Goal: Task Accomplishment & Management: Use online tool/utility

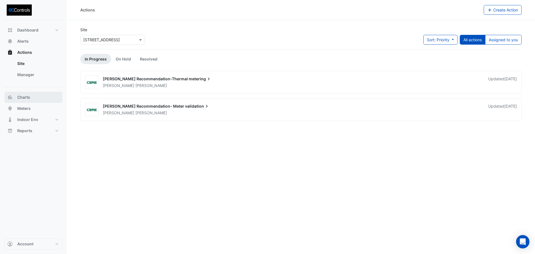
click at [25, 98] on span "Charts" at bounding box center [23, 97] width 13 height 6
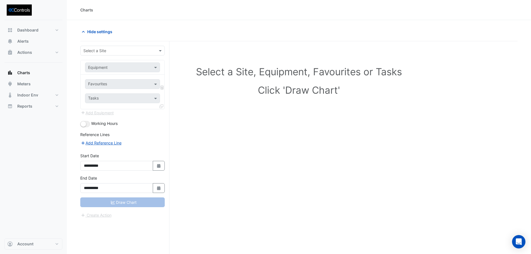
click at [103, 50] on input "text" at bounding box center [116, 51] width 67 height 6
click at [103, 63] on span "[STREET_ADDRESS]" at bounding box center [103, 62] width 37 height 5
click at [102, 67] on input "text" at bounding box center [117, 68] width 58 height 6
type input "***"
drag, startPoint x: 225, startPoint y: 147, endPoint x: 181, endPoint y: 133, distance: 46.6
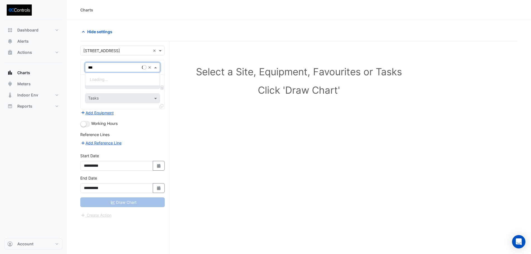
click at [225, 148] on div "Select a Site, Equipment, Favourites or Tasks Click 'Draw Chart'" at bounding box center [298, 158] width 437 height 234
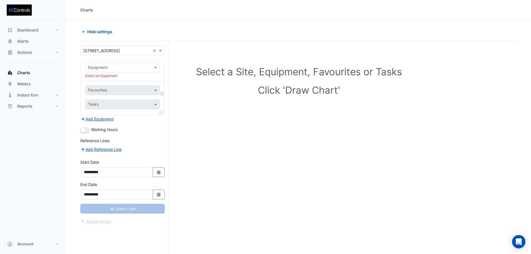
click at [113, 67] on input "text" at bounding box center [117, 68] width 58 height 6
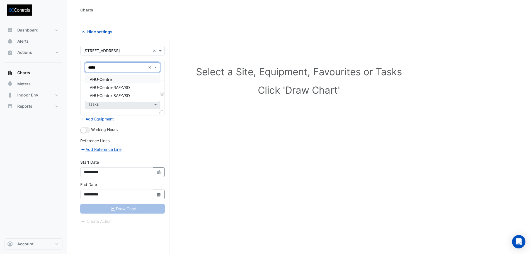
type input "******"
click at [102, 79] on span "AHU-Centre" at bounding box center [101, 79] width 22 height 5
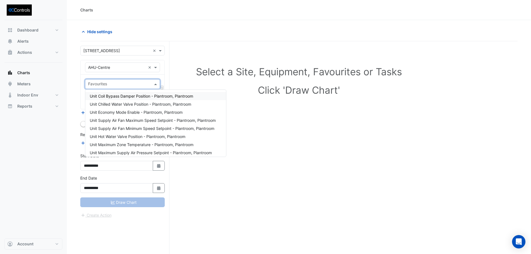
click at [99, 86] on input "text" at bounding box center [119, 85] width 62 height 6
type input "****"
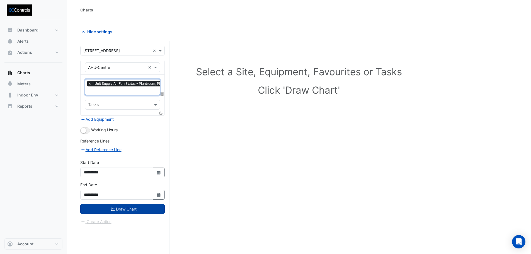
click at [149, 207] on button "Draw Chart" at bounding box center [122, 209] width 84 height 10
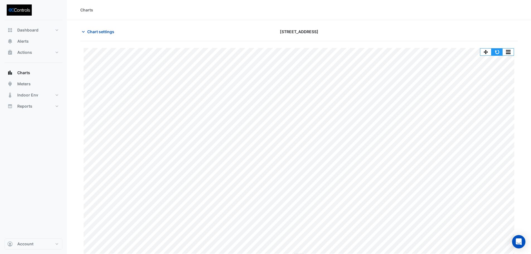
click at [496, 51] on button "button" at bounding box center [496, 52] width 11 height 7
click at [19, 84] on span "Meters" at bounding box center [23, 84] width 13 height 6
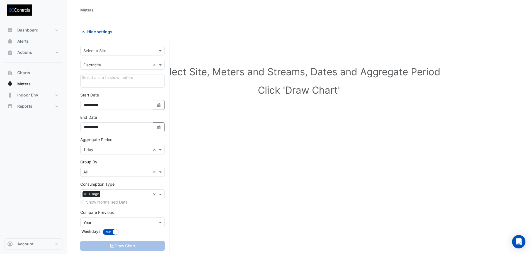
click at [100, 51] on input "text" at bounding box center [116, 51] width 67 height 6
click at [100, 62] on span "[STREET_ADDRESS]" at bounding box center [103, 62] width 37 height 5
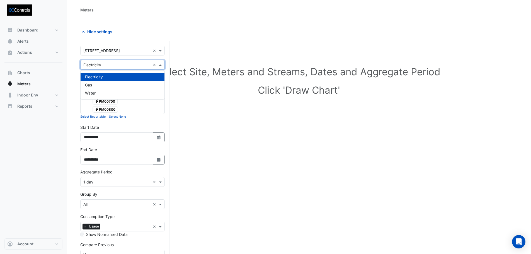
click at [107, 65] on input "text" at bounding box center [116, 65] width 67 height 6
drag, startPoint x: 237, startPoint y: 124, endPoint x: 142, endPoint y: 101, distance: 97.6
click at [233, 123] on div "Select Site, Meters and Streams, Dates and Aggregate Period Click 'Draw Chart'" at bounding box center [298, 173] width 437 height 251
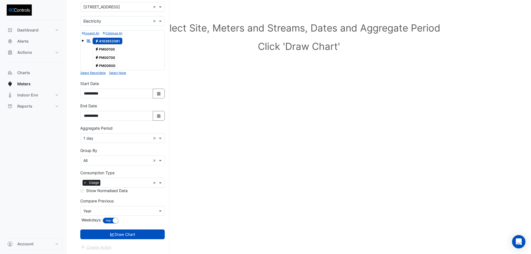
scroll to position [45, 0]
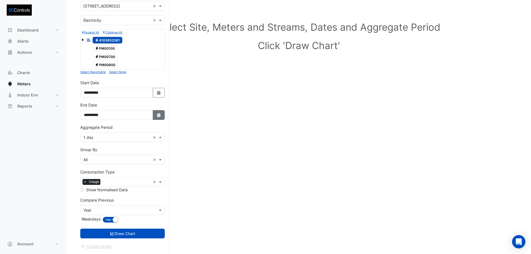
drag, startPoint x: 160, startPoint y: 113, endPoint x: 162, endPoint y: 109, distance: 4.2
click at [160, 112] on button "Select Date" at bounding box center [159, 115] width 12 height 10
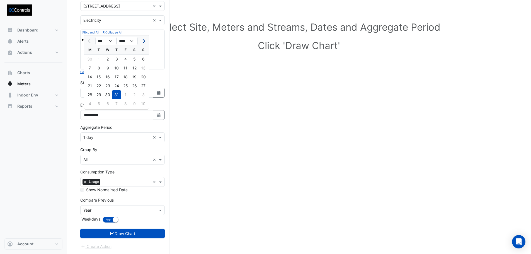
click at [145, 41] on span "Next month" at bounding box center [143, 41] width 4 height 4
select select "*"
click at [99, 84] on div "19" at bounding box center [98, 85] width 9 height 9
type input "**********"
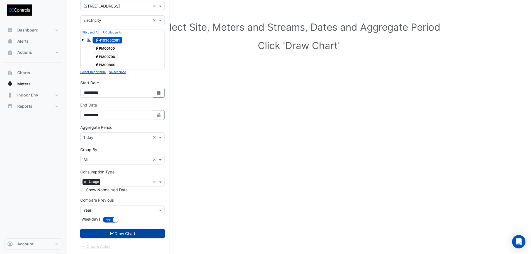
click at [148, 235] on button "Draw Chart" at bounding box center [122, 234] width 84 height 10
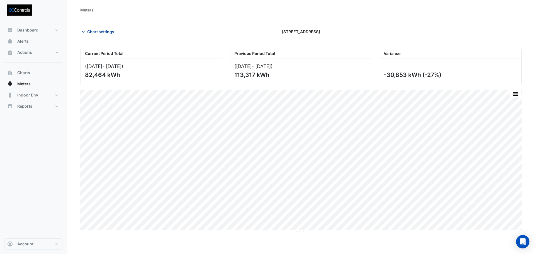
click at [101, 30] on span "Chart settings" at bounding box center [100, 32] width 27 height 6
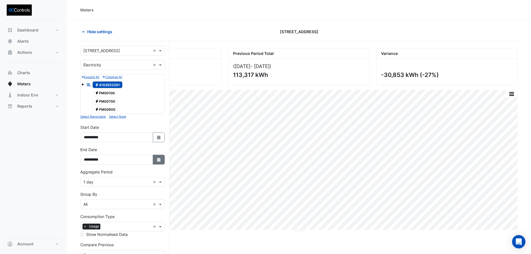
click at [162, 161] on button "Select Date" at bounding box center [159, 160] width 12 height 10
select select "*"
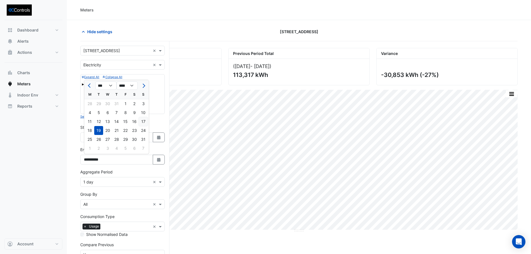
click at [145, 123] on div "17" at bounding box center [143, 121] width 9 height 9
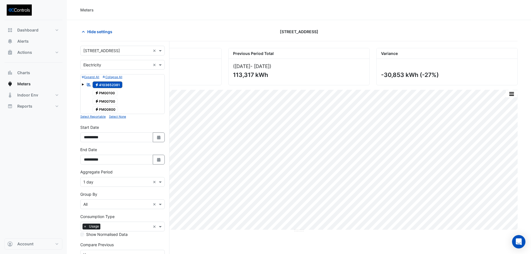
type input "**********"
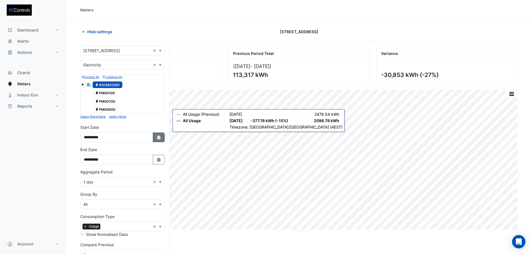
click at [156, 139] on icon "Select Date" at bounding box center [158, 137] width 5 height 4
select select "*"
select select "****"
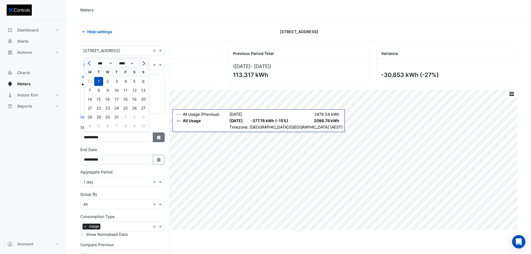
click at [156, 140] on button "Select Date" at bounding box center [159, 137] width 12 height 10
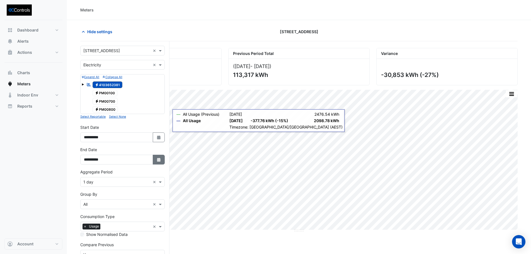
click at [161, 161] on button "Select Date" at bounding box center [159, 160] width 12 height 10
select select "*"
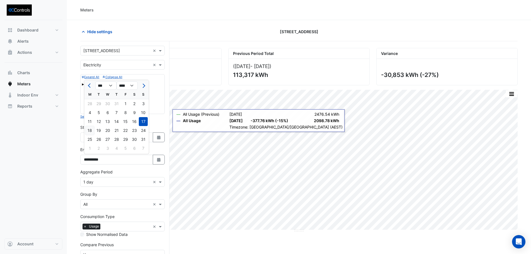
click at [90, 132] on div "18" at bounding box center [89, 130] width 9 height 9
type input "**********"
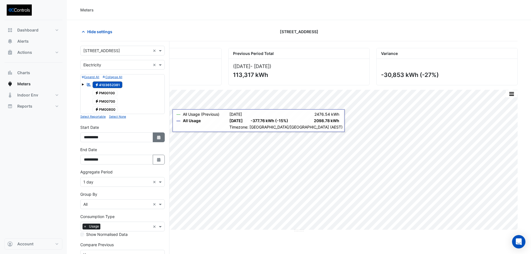
click at [159, 139] on icon "Select Date" at bounding box center [158, 137] width 5 height 4
select select "*"
select select "****"
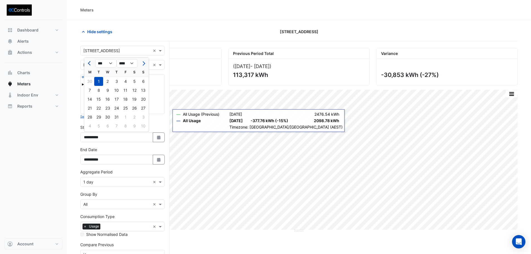
click at [90, 65] on span "Previous month" at bounding box center [90, 63] width 4 height 4
select select "*"
click at [144, 82] on div "1" at bounding box center [143, 81] width 9 height 9
type input "**********"
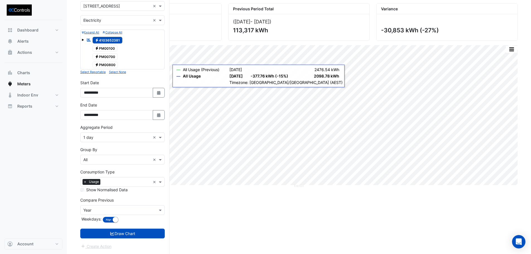
click at [145, 234] on button "Draw Chart" at bounding box center [122, 234] width 84 height 10
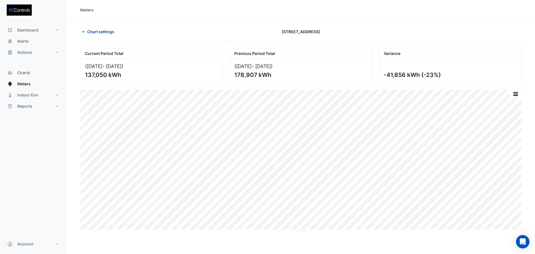
click at [95, 37] on div "Chart settings [STREET_ADDRESS]" at bounding box center [301, 34] width 442 height 14
click at [99, 32] on span "Chart settings" at bounding box center [100, 32] width 27 height 6
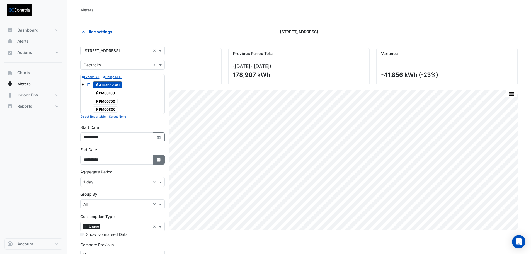
click at [160, 160] on icon "Select Date" at bounding box center [158, 160] width 5 height 4
select select "*"
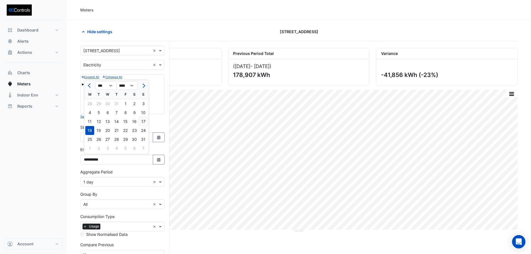
click at [139, 121] on div "17" at bounding box center [143, 121] width 9 height 9
type input "**********"
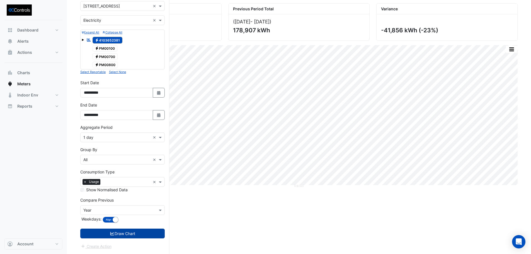
click at [125, 233] on button "Draw Chart" at bounding box center [122, 234] width 84 height 10
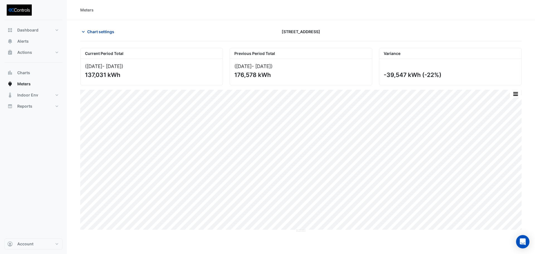
click at [97, 29] on span "Chart settings" at bounding box center [100, 32] width 27 height 6
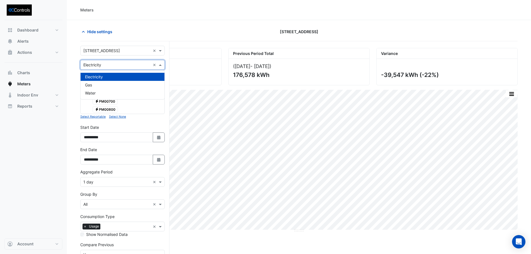
drag, startPoint x: 120, startPoint y: 67, endPoint x: 107, endPoint y: 75, distance: 15.9
click at [120, 67] on input "text" at bounding box center [116, 65] width 67 height 6
click at [100, 84] on div "Gas" at bounding box center [123, 85] width 84 height 8
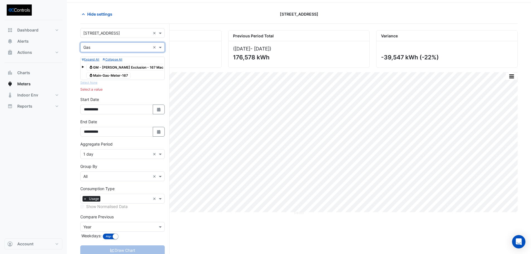
scroll to position [34, 0]
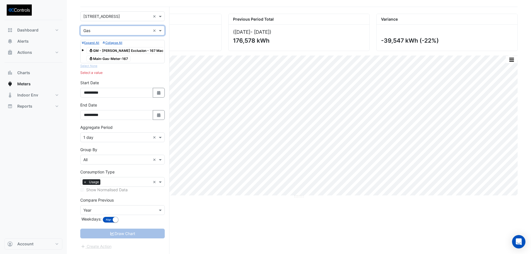
click at [114, 59] on span "Gas Main-Gas-Meter-167" at bounding box center [108, 58] width 44 height 7
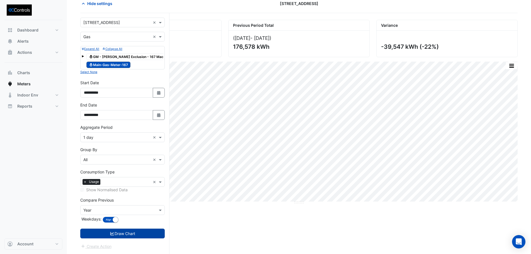
click at [144, 231] on button "Draw Chart" at bounding box center [122, 234] width 84 height 10
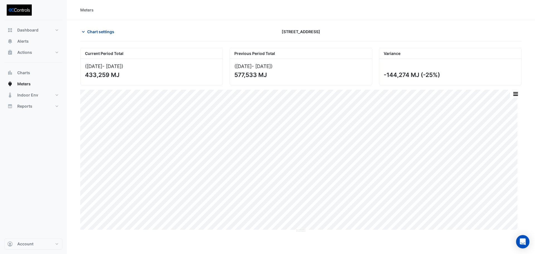
click at [105, 34] on span "Chart settings" at bounding box center [100, 32] width 27 height 6
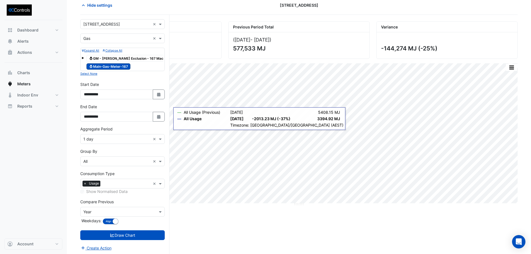
scroll to position [28, 0]
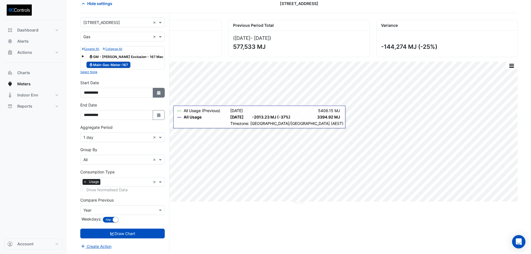
click at [156, 89] on button "Select Date" at bounding box center [159, 93] width 12 height 10
select select "*"
select select "****"
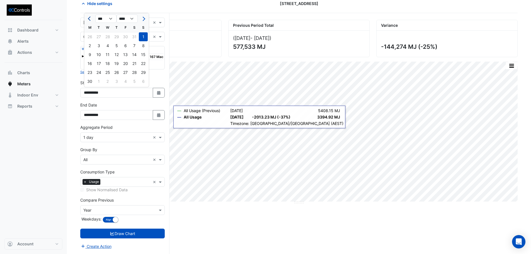
click at [88, 19] on span "Previous month" at bounding box center [90, 19] width 4 height 4
select select "*"
click at [117, 35] on div "1" at bounding box center [116, 36] width 9 height 9
type input "**********"
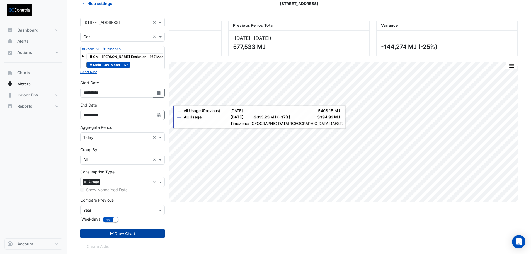
click at [132, 236] on button "Draw Chart" at bounding box center [122, 234] width 84 height 10
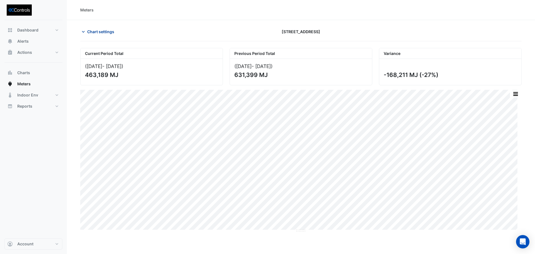
click at [99, 34] on span "Chart settings" at bounding box center [100, 32] width 27 height 6
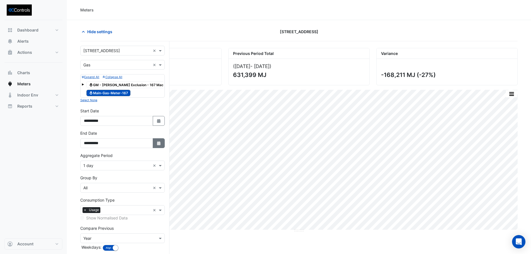
click at [163, 142] on button "Select Date" at bounding box center [159, 143] width 12 height 10
select select "*"
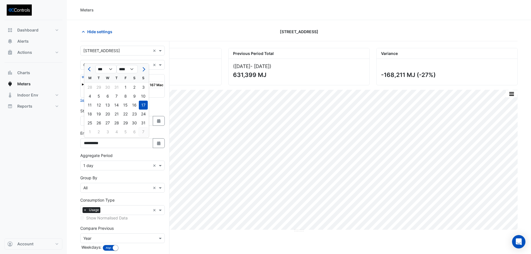
click at [144, 133] on div "7" at bounding box center [143, 131] width 9 height 9
type input "**********"
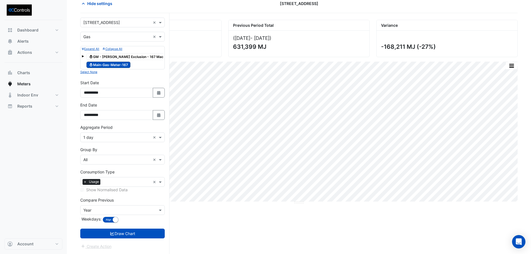
click at [143, 232] on button "Draw Chart" at bounding box center [122, 234] width 84 height 10
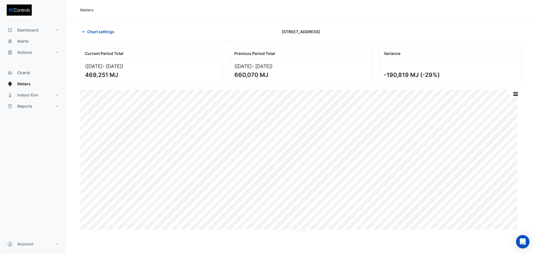
click at [476, 238] on div "Meters Chart settings [STREET_ADDRESS] Current Period Total ([DATE] - [DATE] ) …" at bounding box center [301, 127] width 468 height 254
